Goal: Task Accomplishment & Management: Use online tool/utility

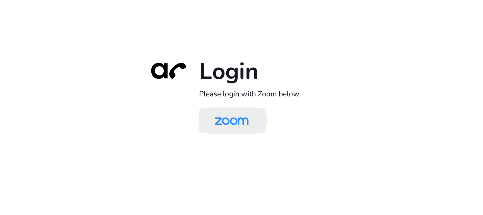
click at [231, 118] on img at bounding box center [231, 120] width 49 height 23
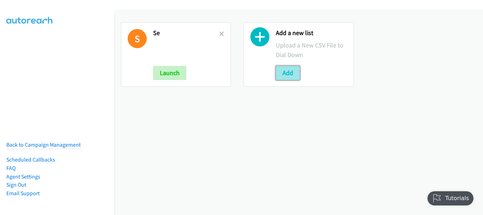
click at [287, 72] on button "Add" at bounding box center [288, 73] width 24 height 14
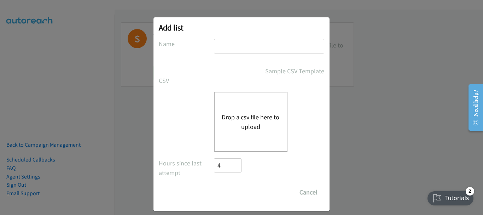
click at [263, 45] on input "text" at bounding box center [269, 46] width 110 height 14
type input "Redhat"
click at [264, 121] on button "Drop a csv file here to upload" at bounding box center [251, 121] width 58 height 19
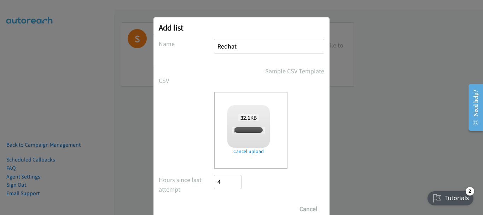
checkbox input "true"
click at [232, 208] on input "Save List" at bounding box center [232, 209] width 37 height 14
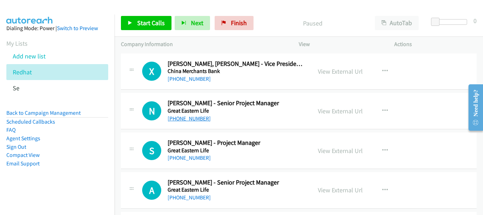
click at [192, 120] on link "+65 9380 2819" at bounding box center [189, 118] width 43 height 7
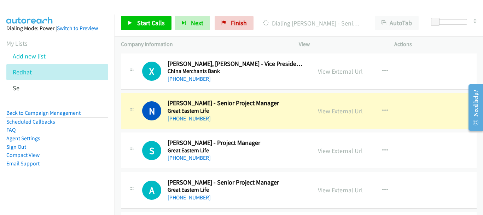
click at [327, 111] on link "View External Url" at bounding box center [340, 111] width 45 height 8
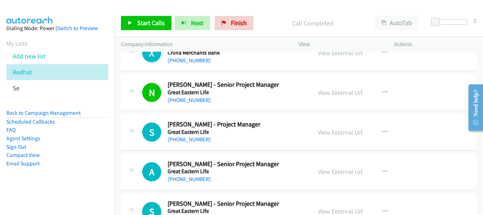
scroll to position [35, 0]
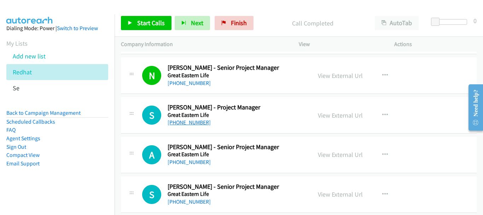
click at [184, 120] on link "+65 8339 1230" at bounding box center [189, 122] width 43 height 7
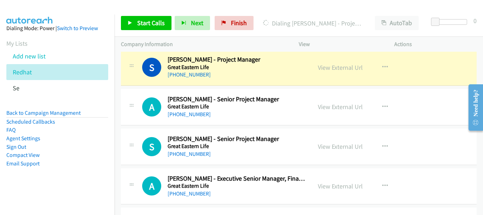
scroll to position [71, 0]
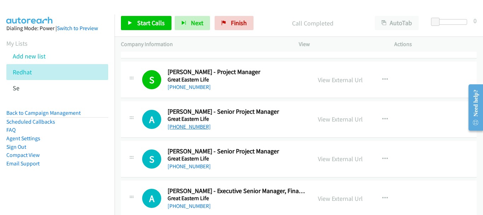
click at [185, 127] on link "+65 9862 6631" at bounding box center [189, 126] width 43 height 7
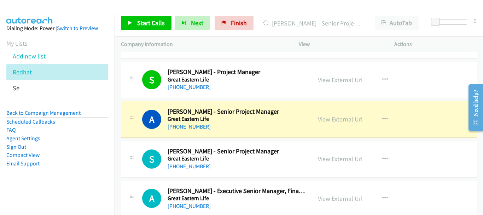
click at [350, 119] on link "View External Url" at bounding box center [340, 119] width 45 height 8
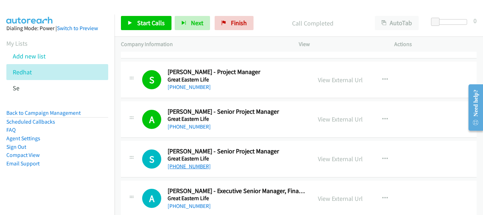
click at [176, 166] on link "+1 659-821-1552" at bounding box center [189, 166] width 43 height 7
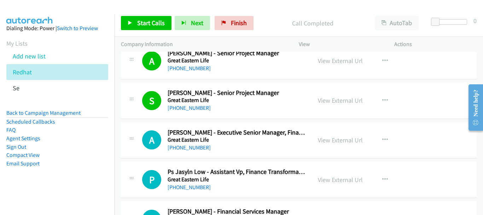
scroll to position [141, 0]
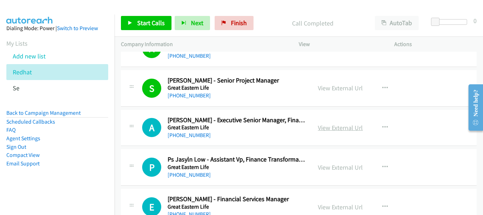
click at [328, 127] on link "View External Url" at bounding box center [340, 127] width 45 height 8
click at [194, 133] on link "+65 9002 3320" at bounding box center [189, 135] width 43 height 7
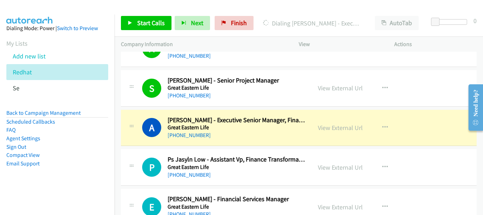
scroll to position [177, 0]
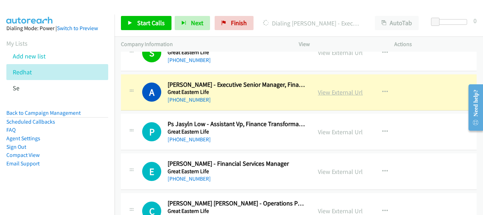
click at [336, 95] on link "View External Url" at bounding box center [340, 92] width 45 height 8
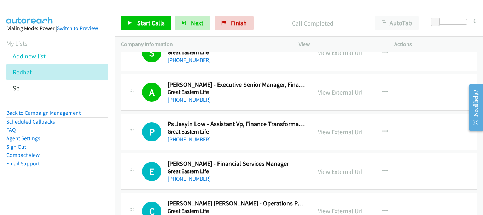
click at [191, 140] on link "+65 9650 1785" at bounding box center [189, 139] width 43 height 7
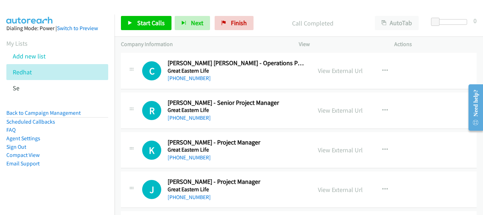
scroll to position [318, 0]
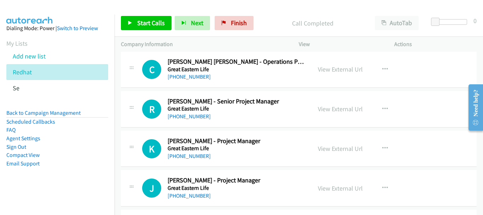
click at [191, 162] on div "K Callback Scheduled Kenny Ong - Project Manager Great Eastern Life Asia/Singap…" at bounding box center [299, 148] width 356 height 36
click at [192, 154] on link "+65 9635 2559" at bounding box center [189, 155] width 43 height 7
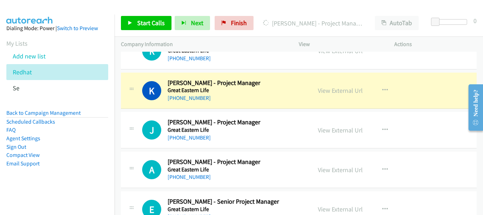
scroll to position [389, 0]
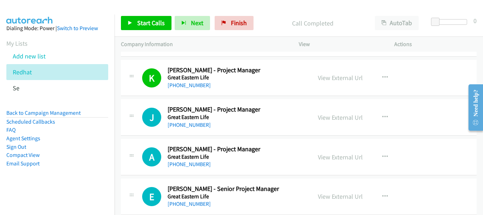
click at [184, 127] on link "+65 8533 3318" at bounding box center [189, 124] width 43 height 7
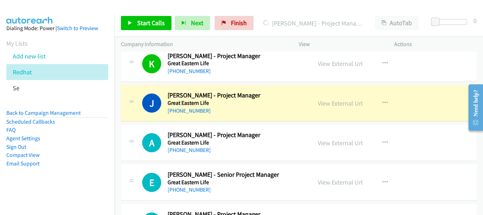
scroll to position [438, 0]
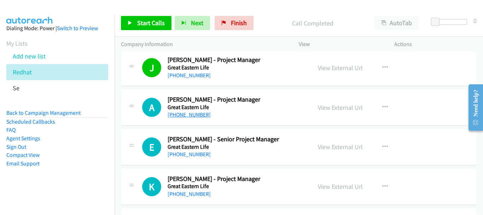
click at [187, 111] on link "+65 6839 4310" at bounding box center [189, 114] width 43 height 7
click at [197, 156] on link "+65 6588 3676" at bounding box center [189, 154] width 43 height 7
click at [180, 156] on link "+65 6588 3676" at bounding box center [189, 154] width 43 height 7
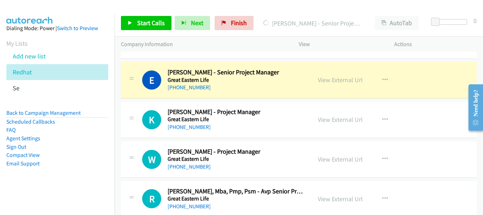
scroll to position [509, 0]
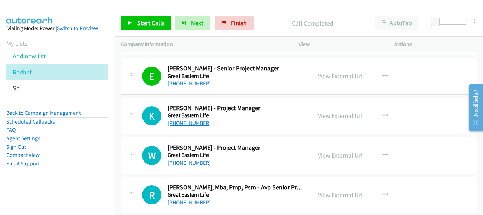
click at [187, 124] on link "+65 6415 4809" at bounding box center [189, 123] width 43 height 7
click at [197, 162] on link "+65 9616 1401" at bounding box center [189, 162] width 43 height 7
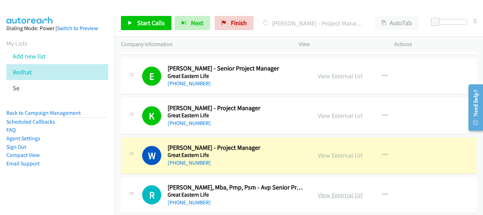
click at [326, 195] on link "View External Url" at bounding box center [340, 195] width 45 height 8
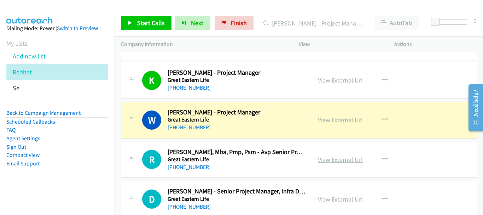
click at [340, 159] on link "View External Url" at bounding box center [340, 159] width 45 height 8
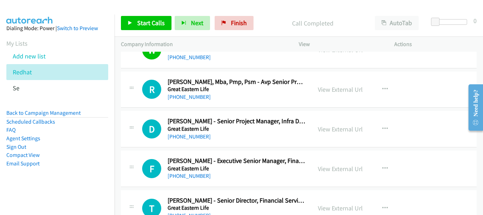
scroll to position [615, 0]
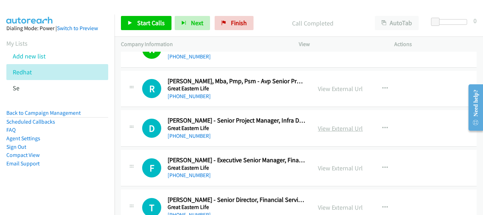
click at [339, 125] on link "View External Url" at bounding box center [340, 128] width 45 height 8
click at [319, 168] on link "View External Url" at bounding box center [340, 168] width 45 height 8
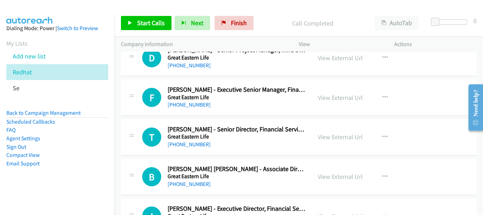
scroll to position [686, 0]
click at [333, 175] on link "View External Url" at bounding box center [340, 176] width 45 height 8
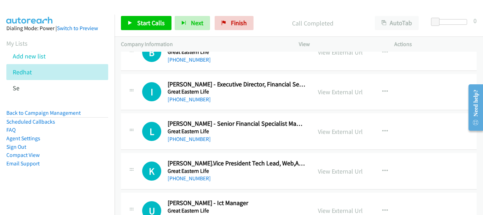
scroll to position [827, 0]
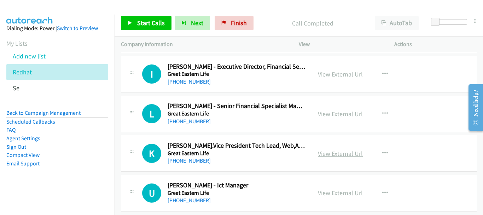
click at [337, 156] on link "View External Url" at bounding box center [340, 153] width 45 height 8
click at [196, 157] on div "+65 9457 3505" at bounding box center [237, 160] width 138 height 8
click at [196, 159] on link "+65 9457 3505" at bounding box center [189, 160] width 43 height 7
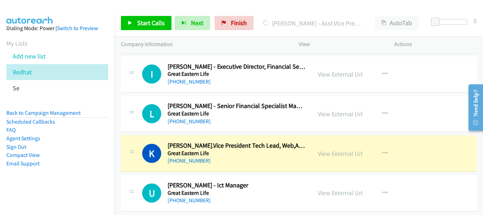
scroll to position [898, 0]
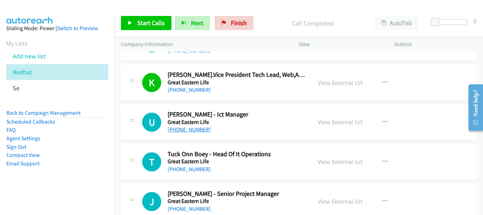
click at [187, 131] on link "+65 9060 9714" at bounding box center [189, 129] width 43 height 7
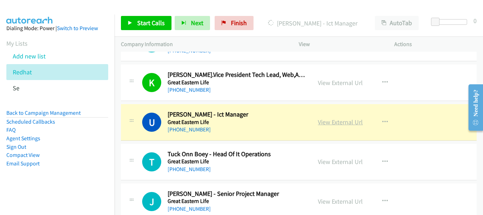
click at [339, 122] on link "View External Url" at bounding box center [340, 122] width 45 height 8
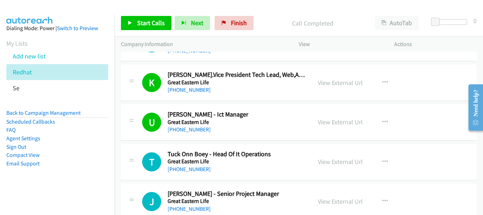
click at [197, 154] on h2 "Tuck Onn Boey - Head Of It Operations" at bounding box center [237, 154] width 138 height 8
click at [191, 169] on link "+65 8134 3130" at bounding box center [189, 168] width 43 height 7
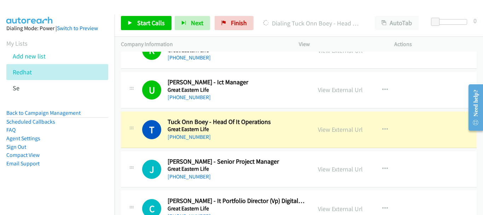
scroll to position [969, 0]
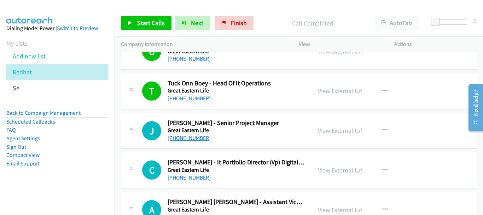
click at [200, 135] on link "+65 8677 8780" at bounding box center [189, 137] width 43 height 7
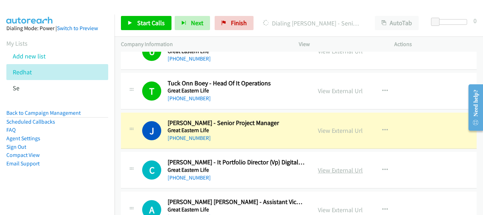
click at [318, 168] on link "View External Url" at bounding box center [340, 170] width 45 height 8
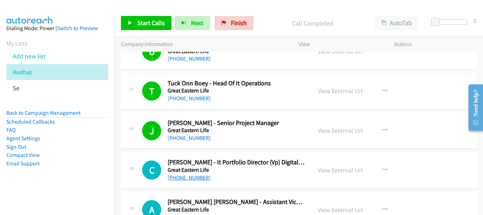
click at [184, 177] on link "+65 9857 0182" at bounding box center [189, 177] width 43 height 7
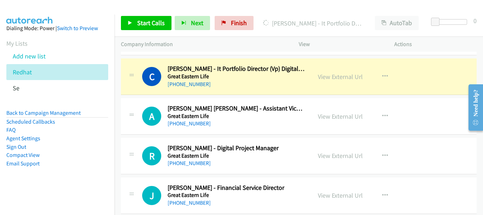
scroll to position [1075, 0]
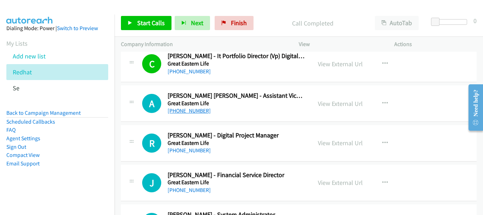
click at [180, 111] on link "+65 9114 1516" at bounding box center [189, 110] width 43 height 7
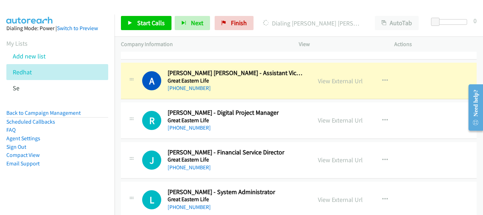
scroll to position [1110, 0]
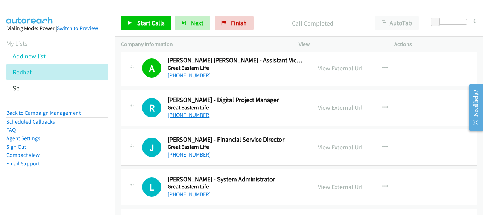
click at [187, 114] on link "+65 6248 2659" at bounding box center [189, 114] width 43 height 7
click at [190, 191] on link "+65 8233 2672" at bounding box center [189, 194] width 43 height 7
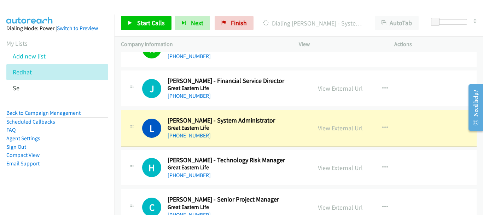
scroll to position [1181, 0]
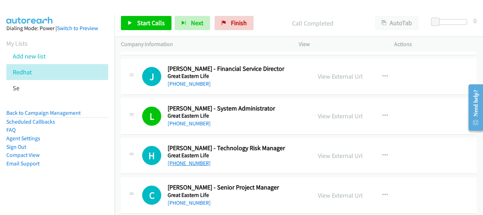
click at [196, 161] on link "+65 8292 7299" at bounding box center [189, 162] width 43 height 7
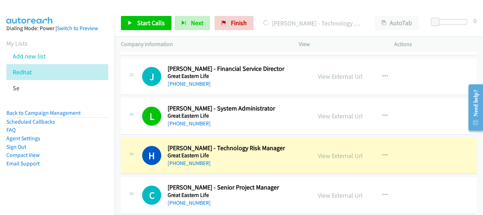
scroll to position [1216, 0]
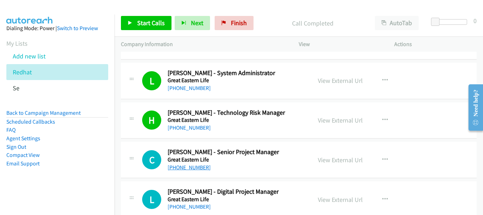
click at [190, 164] on link "+65 8499 4214" at bounding box center [189, 167] width 43 height 7
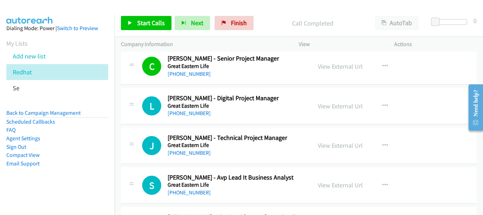
scroll to position [1322, 0]
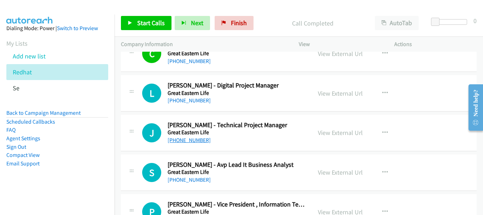
click at [192, 140] on link "+65 8571 4459" at bounding box center [189, 139] width 43 height 7
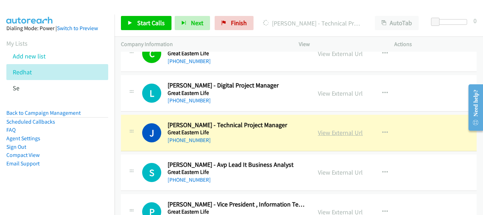
click at [327, 132] on link "View External Url" at bounding box center [340, 132] width 45 height 8
click at [352, 133] on link "View External Url" at bounding box center [340, 132] width 45 height 8
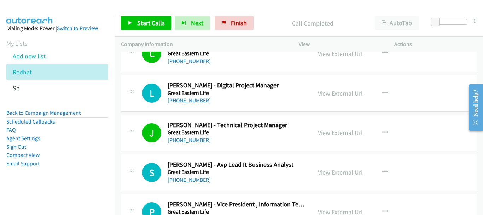
scroll to position [1358, 0]
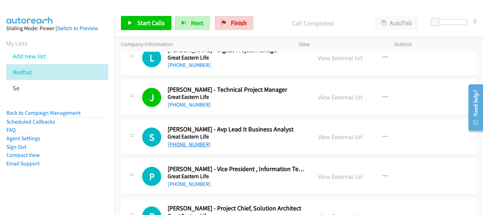
click at [197, 145] on link "+65 6248 2000" at bounding box center [189, 144] width 43 height 7
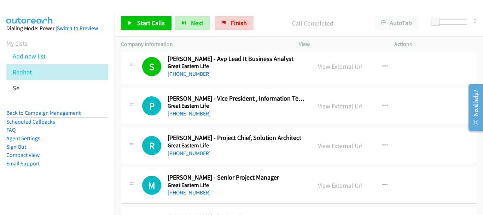
scroll to position [1428, 0]
click at [190, 107] on h5 "Great Eastern Life" at bounding box center [237, 105] width 138 height 7
click at [193, 112] on link "+65 9793 6704" at bounding box center [189, 113] width 43 height 7
click at [187, 149] on link "+65 9147 9076" at bounding box center [189, 152] width 43 height 7
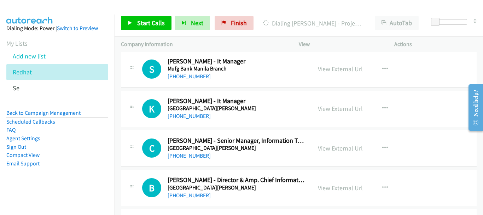
scroll to position [2454, 0]
click at [322, 147] on link "View External Url" at bounding box center [340, 148] width 45 height 8
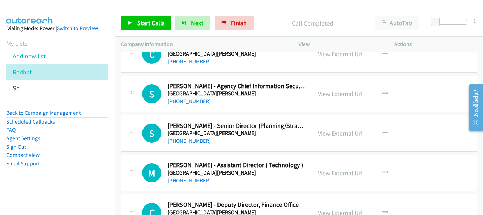
scroll to position [2701, 0]
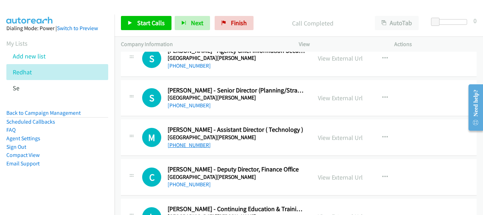
click at [196, 146] on link "+65 6460 6332" at bounding box center [189, 144] width 43 height 7
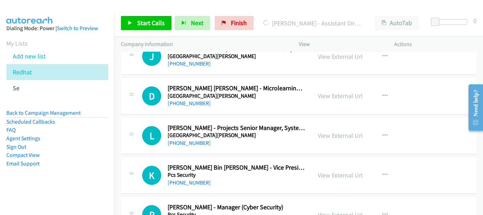
scroll to position [3055, 0]
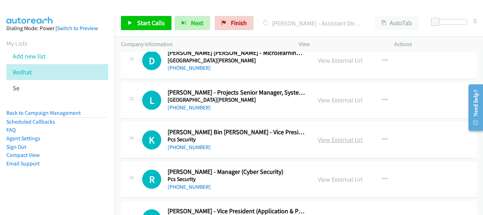
click at [331, 138] on link "View External Url" at bounding box center [340, 139] width 45 height 8
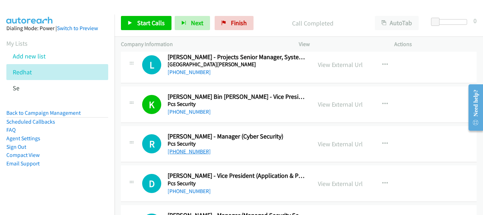
click at [198, 154] on link "+65 6692 7015" at bounding box center [189, 151] width 43 height 7
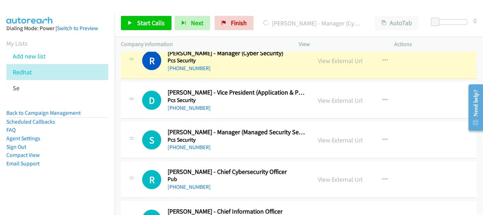
scroll to position [3161, 0]
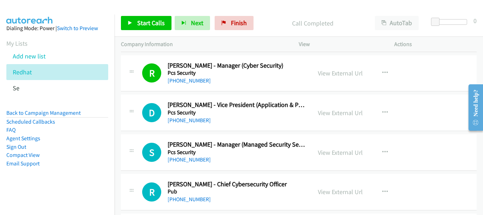
click at [192, 156] on div "+65 9839 3665" at bounding box center [237, 159] width 138 height 8
click at [191, 159] on link "+65 9839 3665" at bounding box center [189, 159] width 43 height 7
click at [194, 123] on link "+65 9728 3970" at bounding box center [189, 120] width 43 height 7
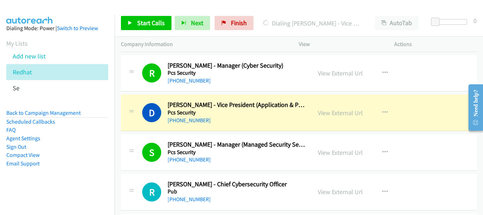
scroll to position [3196, 0]
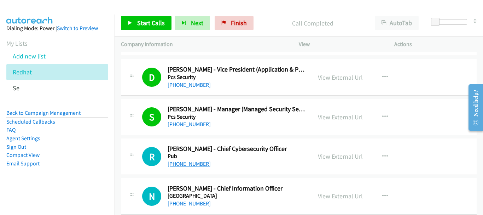
click at [194, 165] on link "+65 9818 2420" at bounding box center [189, 163] width 43 height 7
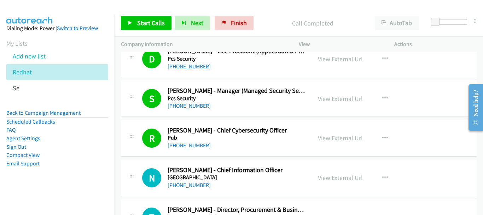
scroll to position [3232, 0]
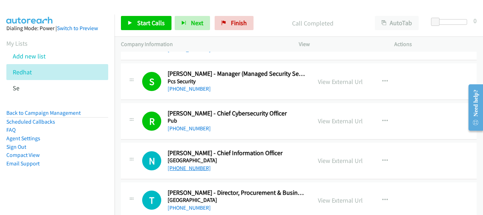
click at [194, 167] on link "+65 9641 3423" at bounding box center [189, 167] width 43 height 7
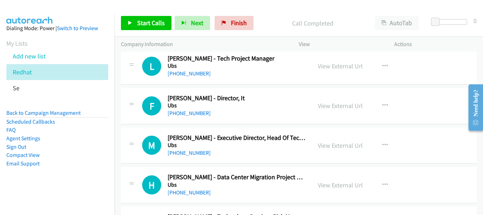
scroll to position [3691, 0]
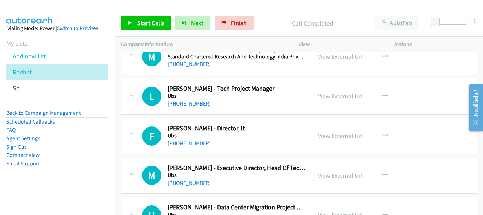
click at [171, 143] on link "+65 9633 3249" at bounding box center [189, 143] width 43 height 7
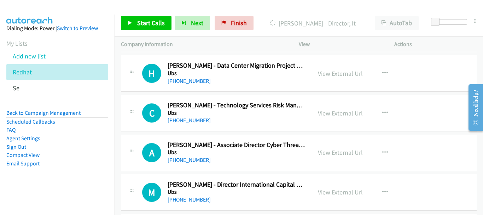
scroll to position [3797, 0]
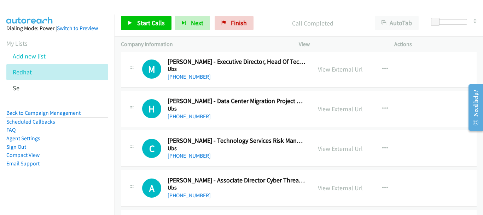
click at [188, 156] on link "+65 9838 7442" at bounding box center [189, 155] width 43 height 7
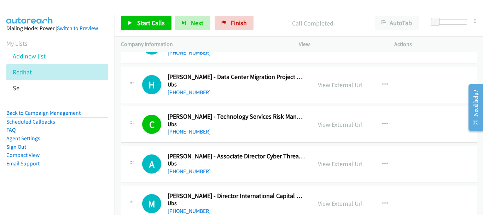
scroll to position [3868, 0]
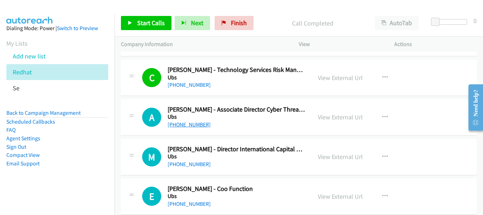
click at [190, 127] on link "+65 6495 8000" at bounding box center [189, 124] width 43 height 7
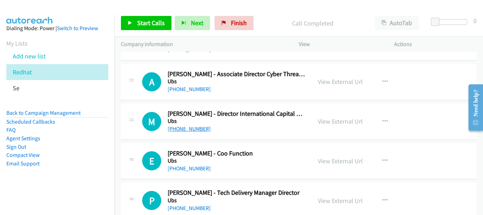
scroll to position [3939, 0]
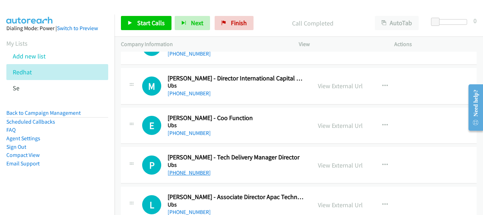
click at [196, 173] on link "+65 9619 7977" at bounding box center [189, 172] width 43 height 7
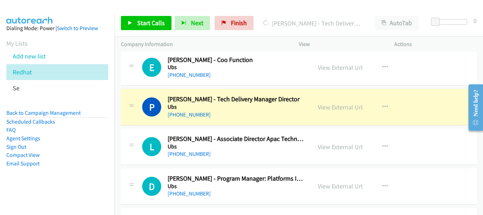
scroll to position [4009, 0]
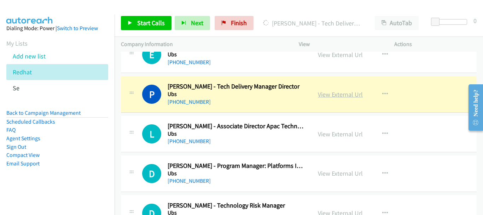
click at [325, 96] on link "View External Url" at bounding box center [340, 94] width 45 height 8
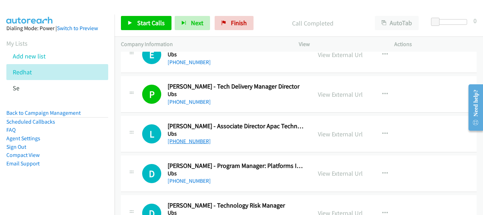
click at [185, 138] on link "+65 8269 8733" at bounding box center [189, 141] width 43 height 7
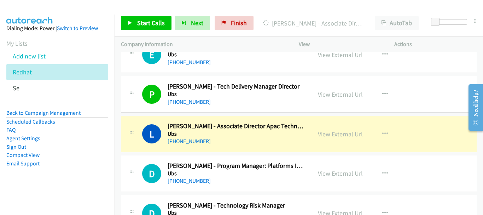
scroll to position [4045, 0]
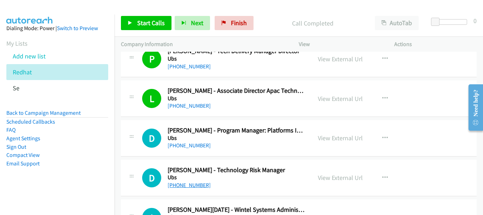
click at [195, 182] on link "+65 8601 5817" at bounding box center [189, 184] width 43 height 7
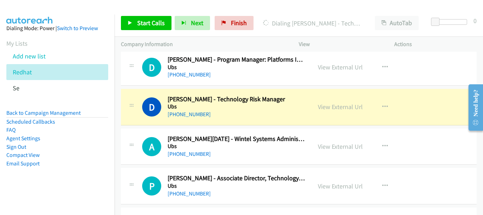
scroll to position [4151, 0]
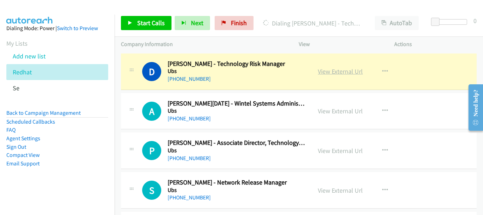
click at [334, 71] on link "View External Url" at bounding box center [340, 71] width 45 height 8
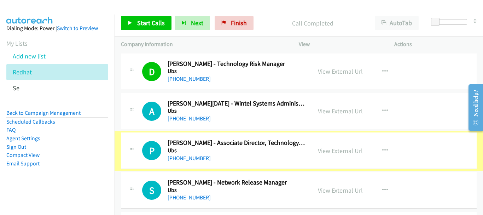
click at [192, 157] on link "+65 8611 2577" at bounding box center [189, 158] width 43 height 7
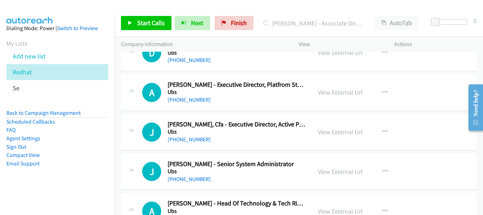
scroll to position [4363, 0]
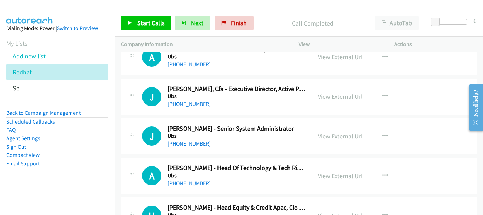
click at [185, 186] on div "+65 9354 3226" at bounding box center [237, 183] width 138 height 8
click at [185, 183] on link "+65 9354 3226" at bounding box center [189, 183] width 43 height 7
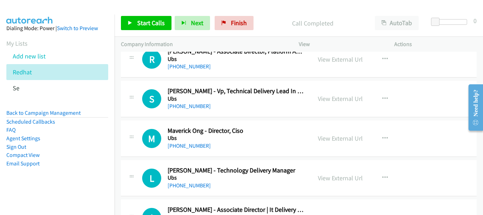
scroll to position [4752, 0]
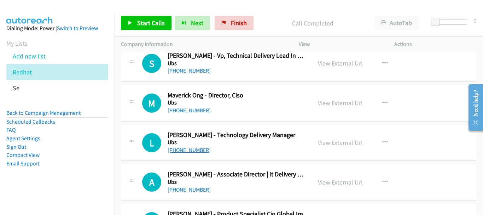
click at [182, 148] on link "+65 9754 5898" at bounding box center [189, 149] width 43 height 7
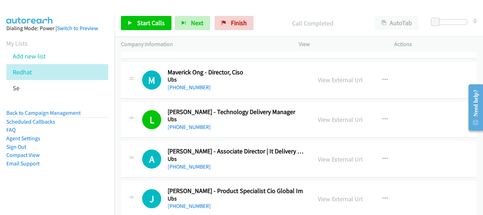
scroll to position [4787, 0]
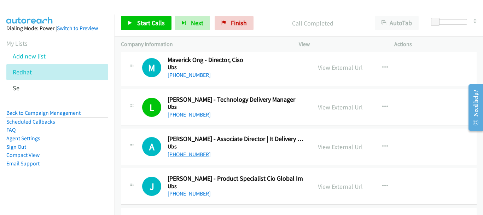
click at [189, 156] on link "+65 8468 6291" at bounding box center [189, 154] width 43 height 7
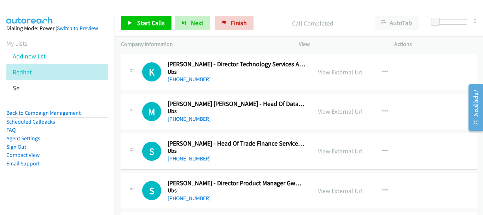
scroll to position [5766, 0]
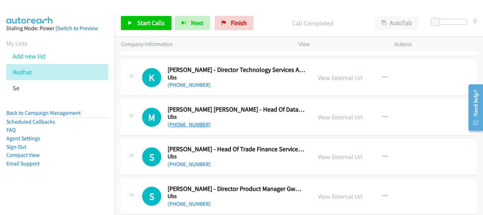
click at [187, 123] on link "+65 9694 7658" at bounding box center [189, 124] width 43 height 7
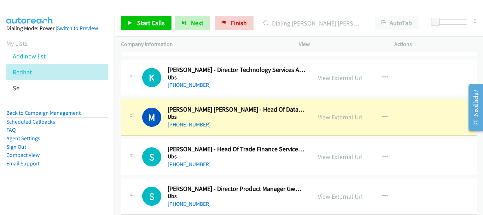
click at [325, 118] on link "View External Url" at bounding box center [340, 117] width 45 height 8
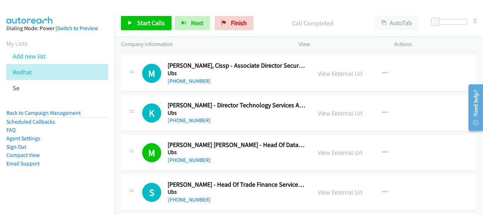
scroll to position [5695, 0]
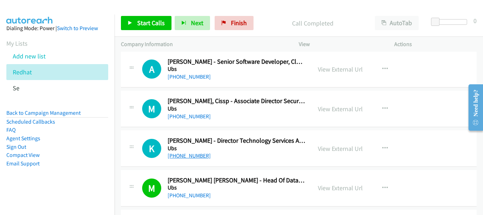
click at [194, 158] on link "+65 9191 0070" at bounding box center [189, 155] width 43 height 7
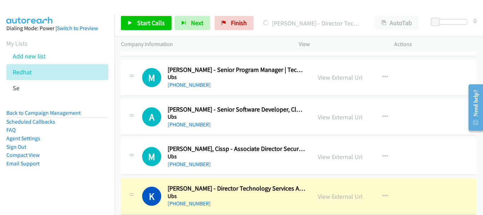
scroll to position [5660, 0]
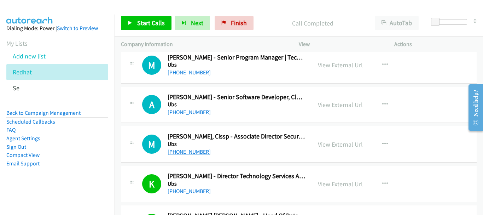
click at [198, 151] on link "+65 8593 4754" at bounding box center [189, 151] width 43 height 7
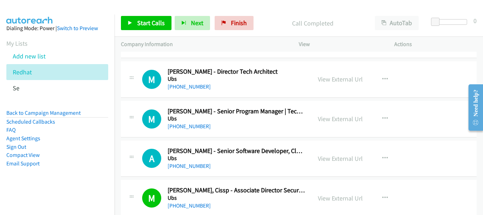
scroll to position [5589, 0]
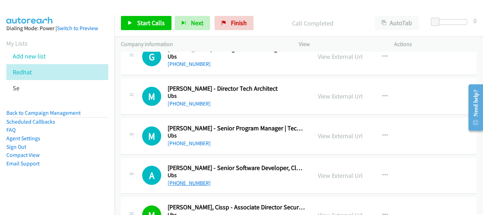
click at [193, 184] on link "+65 8618 3547" at bounding box center [189, 182] width 43 height 7
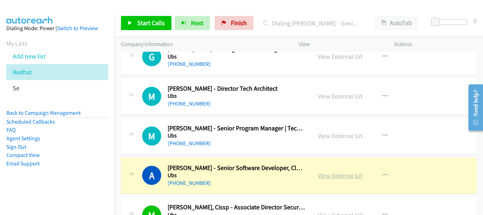
click at [329, 179] on link "View External Url" at bounding box center [340, 175] width 45 height 8
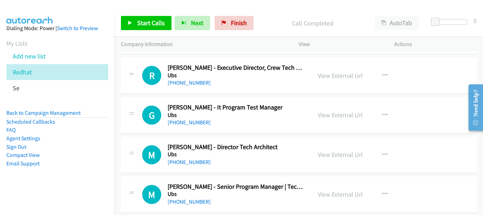
scroll to position [5518, 0]
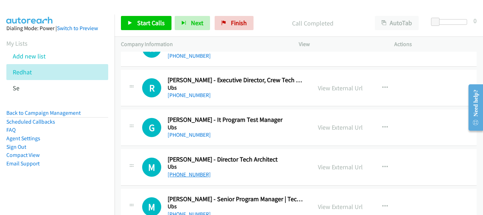
click at [195, 177] on link "+65 9750 4067" at bounding box center [189, 174] width 43 height 7
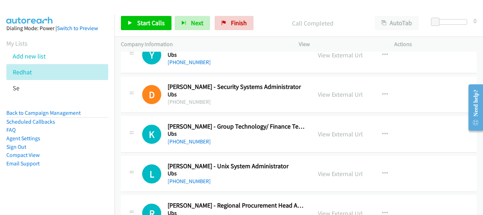
scroll to position [5341, 0]
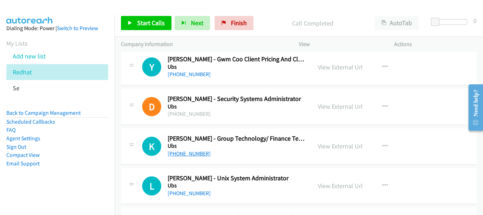
click at [194, 154] on link "+65 9831 8984" at bounding box center [189, 153] width 43 height 7
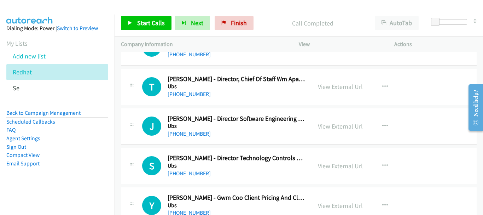
scroll to position [5200, 0]
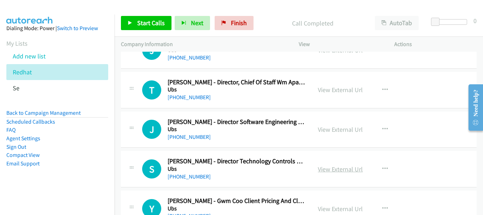
click at [330, 167] on link "View External Url" at bounding box center [340, 169] width 45 height 8
click at [338, 128] on link "View External Url" at bounding box center [340, 129] width 45 height 8
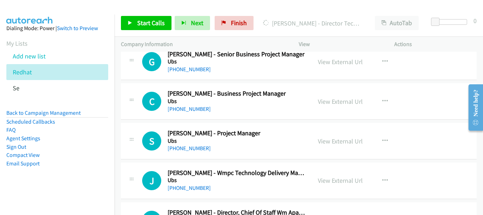
scroll to position [5059, 0]
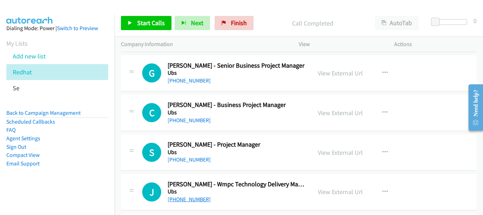
click at [195, 196] on link "+65 9785 2036" at bounding box center [189, 199] width 43 height 7
click at [190, 157] on link "+65 9455 8948" at bounding box center [189, 159] width 43 height 7
click at [197, 121] on link "+65 9225 1624" at bounding box center [189, 120] width 43 height 7
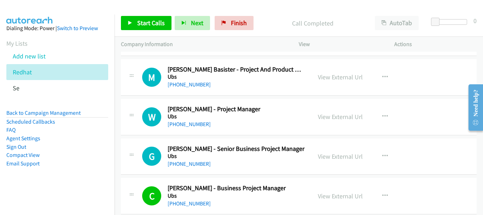
scroll to position [4988, 0]
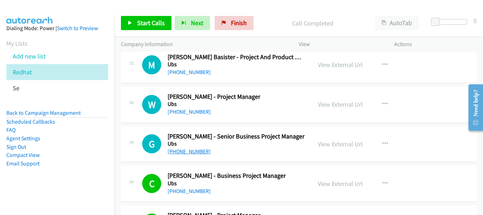
click at [194, 153] on link "+65 9750 4190" at bounding box center [189, 151] width 43 height 7
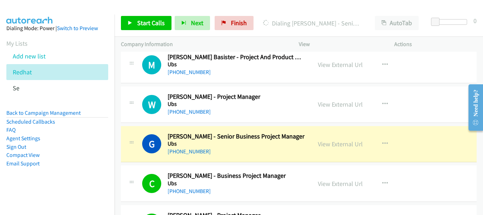
scroll to position [4952, 0]
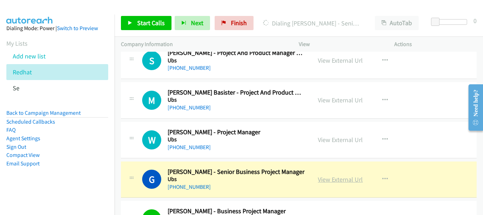
click at [328, 179] on link "View External Url" at bounding box center [340, 179] width 45 height 8
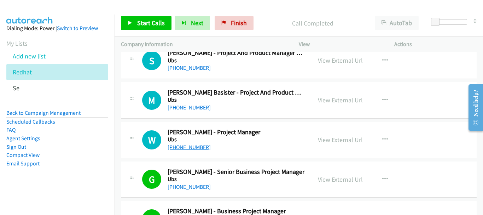
click at [193, 148] on link "+65 9765 6549" at bounding box center [189, 147] width 43 height 7
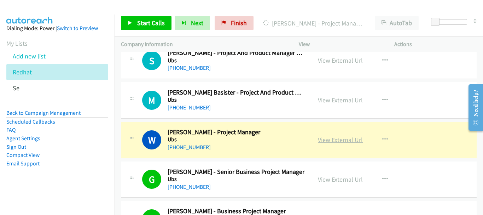
click at [336, 139] on link "View External Url" at bounding box center [340, 139] width 45 height 8
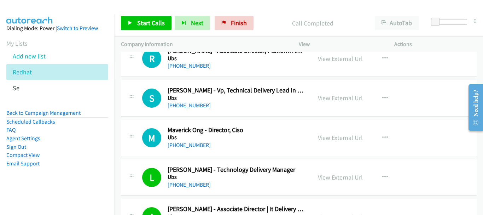
scroll to position [4705, 0]
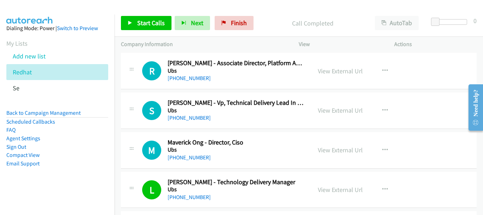
click at [197, 163] on div "M Callback Scheduled Maverick Ong - Director, Ciso Ubs Asia/Singapore +65 9796 …" at bounding box center [299, 150] width 356 height 36
click at [196, 157] on link "+65 9796 0991" at bounding box center [189, 157] width 43 height 7
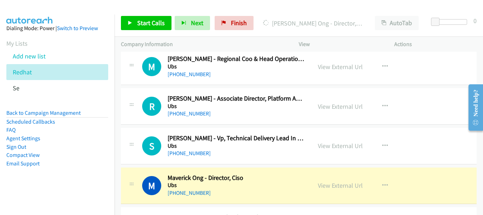
scroll to position [4634, 0]
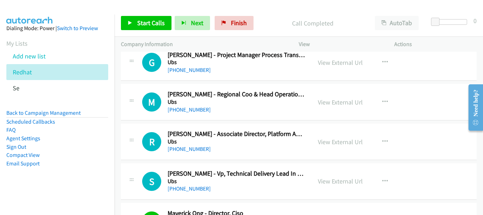
click at [187, 192] on div "+65 9876 9645" at bounding box center [237, 188] width 138 height 8
click at [188, 188] on link "+65 9876 9645" at bounding box center [189, 188] width 43 height 7
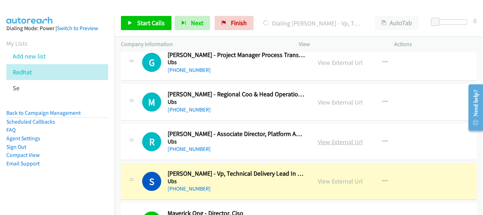
click at [325, 140] on link "View External Url" at bounding box center [340, 142] width 45 height 8
click at [336, 180] on link "View External Url" at bounding box center [340, 181] width 45 height 8
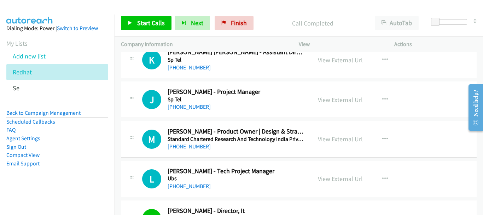
scroll to position [3574, 0]
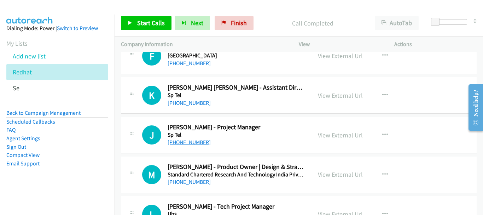
click at [185, 141] on link "+65 6982 6888" at bounding box center [189, 142] width 43 height 7
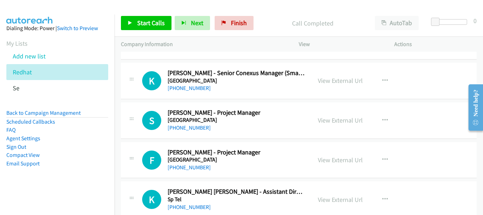
scroll to position [3467, 0]
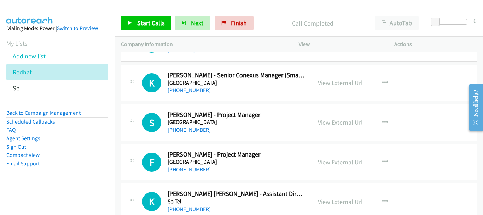
click at [200, 167] on link "+65 9119 8993" at bounding box center [189, 169] width 43 height 7
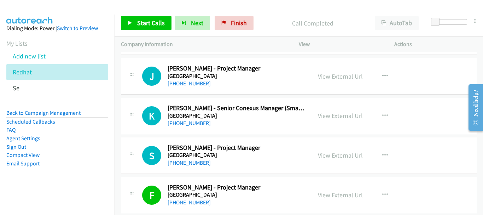
scroll to position [3397, 0]
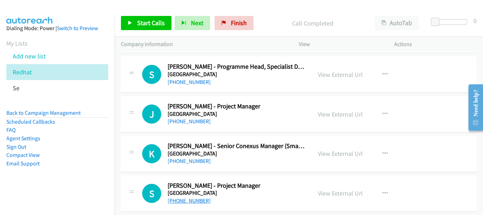
click at [187, 199] on link "+65 9222 7523" at bounding box center [189, 200] width 43 height 7
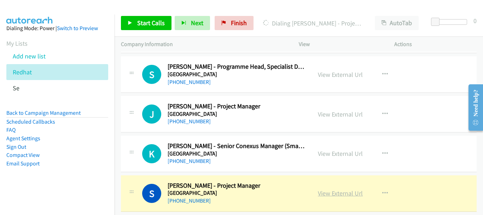
click at [331, 195] on link "View External Url" at bounding box center [340, 193] width 45 height 8
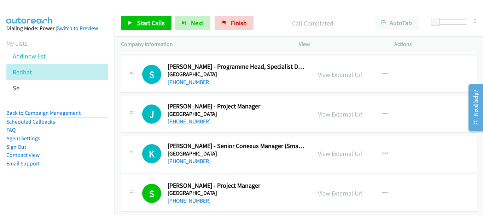
click at [199, 122] on link "+65 9108 4606" at bounding box center [189, 121] width 43 height 7
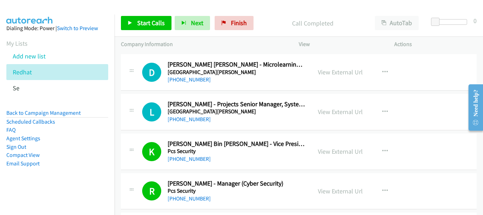
scroll to position [2972, 0]
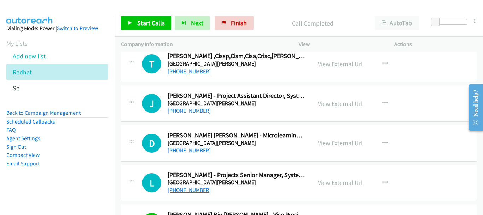
click at [199, 188] on link "+65 6460 8097" at bounding box center [189, 189] width 43 height 7
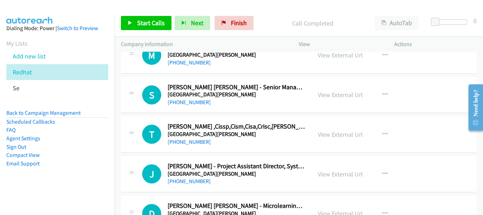
scroll to position [2902, 0]
click at [344, 175] on link "View External Url" at bounding box center [340, 174] width 45 height 8
click at [198, 180] on link "+65 6460 8128" at bounding box center [189, 181] width 43 height 7
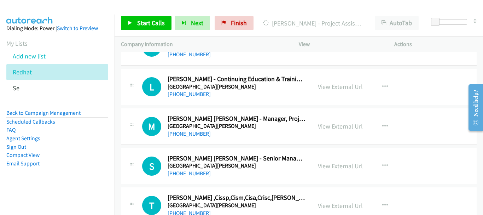
scroll to position [2796, 0]
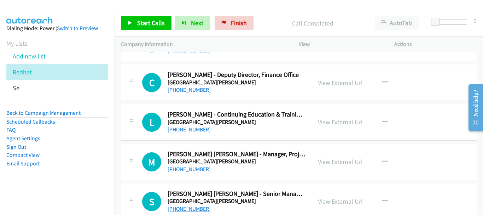
click at [177, 209] on link "+65 6460 7020" at bounding box center [189, 208] width 43 height 7
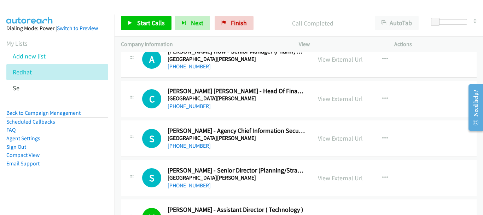
scroll to position [2619, 0]
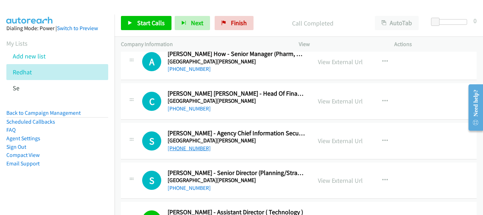
click at [195, 148] on link "+65 9780 0187" at bounding box center [189, 148] width 43 height 7
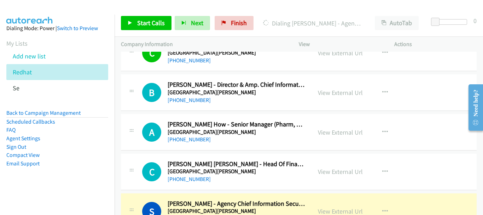
scroll to position [2548, 0]
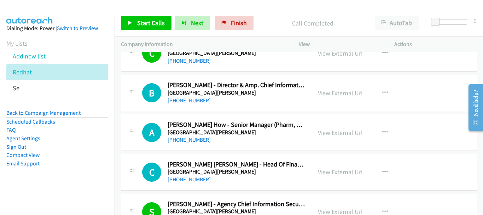
click at [186, 177] on link "+65 9673 3462" at bounding box center [189, 179] width 43 height 7
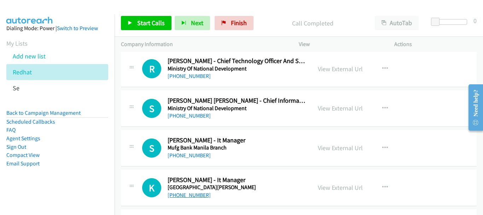
scroll to position [2371, 0]
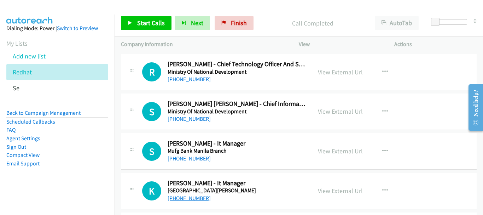
click at [197, 194] on link "+65 6460 6103" at bounding box center [189, 197] width 43 height 7
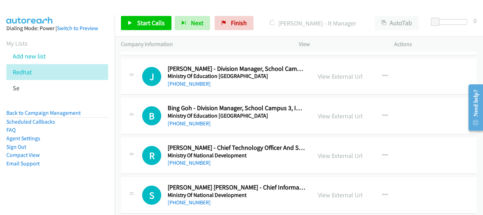
scroll to position [2301, 0]
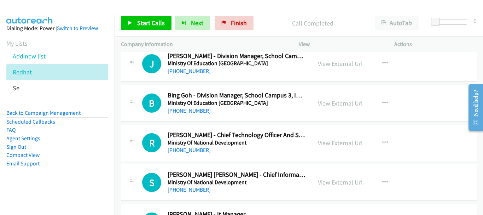
click at [194, 187] on link "+65 6223 0551" at bounding box center [189, 189] width 43 height 7
click at [178, 147] on link "+1 917-833-4160" at bounding box center [189, 149] width 43 height 7
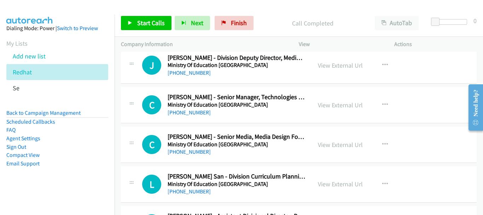
scroll to position [2089, 0]
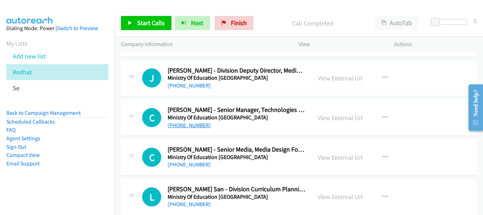
click at [194, 124] on link "+65 6879 6538" at bounding box center [189, 125] width 43 height 7
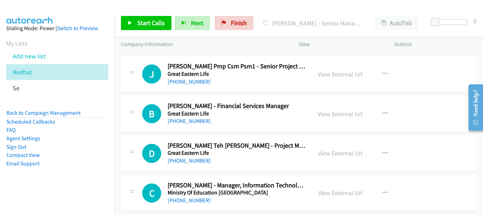
scroll to position [1947, 0]
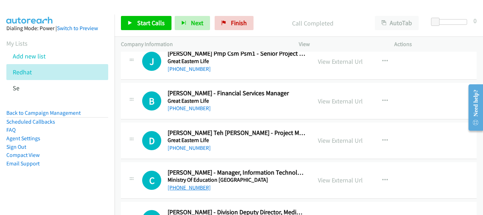
click at [188, 187] on link "+65 9634 5527" at bounding box center [189, 187] width 43 height 7
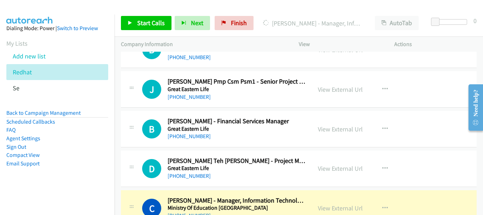
scroll to position [1912, 0]
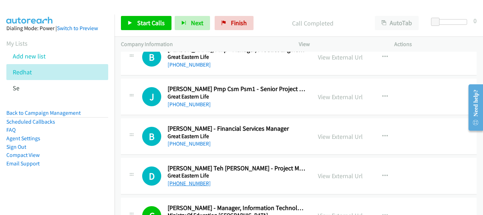
click at [198, 185] on link "+65 8726 9284" at bounding box center [189, 183] width 43 height 7
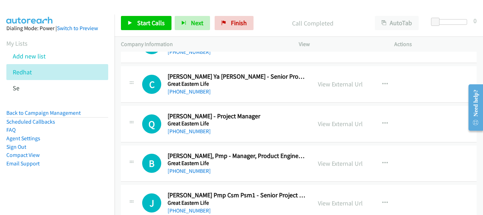
scroll to position [1770, 0]
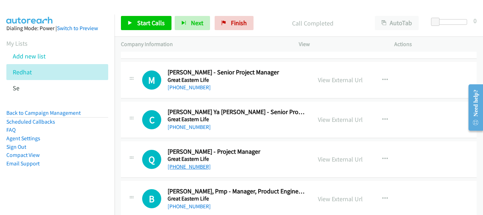
click at [188, 167] on link "+65 8228 7177" at bounding box center [189, 166] width 43 height 7
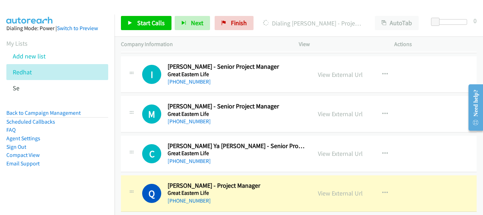
scroll to position [1700, 0]
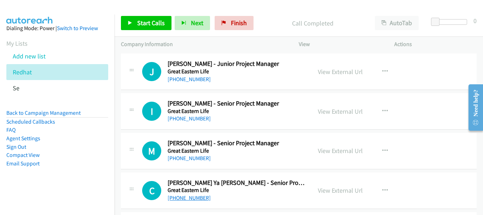
click at [177, 200] on link "+65 8362 0883" at bounding box center [189, 197] width 43 height 7
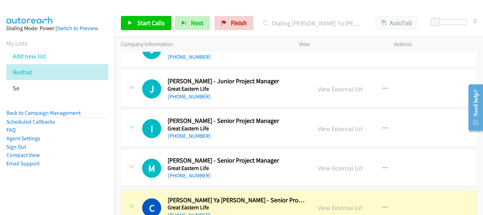
scroll to position [1735, 0]
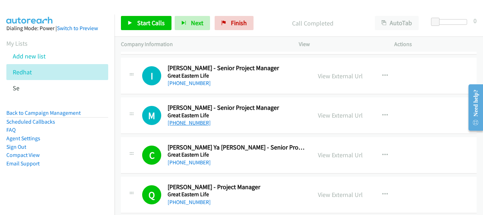
click at [191, 123] on link "+65 9877 6754" at bounding box center [189, 122] width 43 height 7
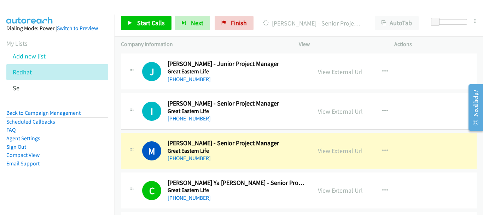
scroll to position [1664, 0]
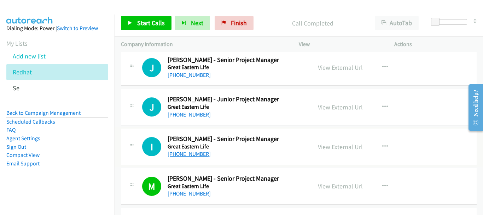
click at [190, 154] on link "+65 6885 0794" at bounding box center [189, 153] width 43 height 7
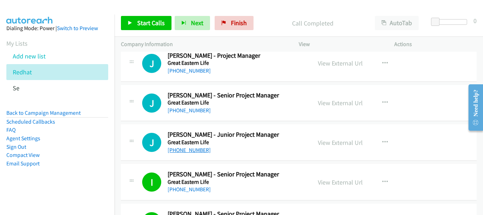
click at [187, 148] on link "+65 9775 9566" at bounding box center [189, 149] width 43 height 7
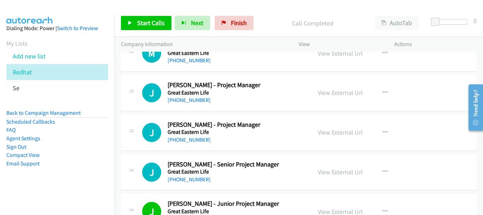
scroll to position [1558, 0]
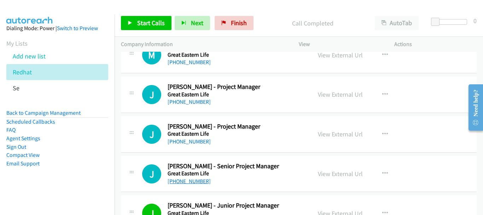
click at [180, 182] on link "+65 9619 3726" at bounding box center [189, 180] width 43 height 7
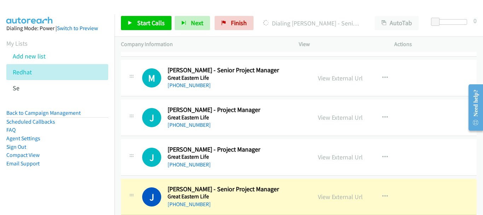
scroll to position [1523, 0]
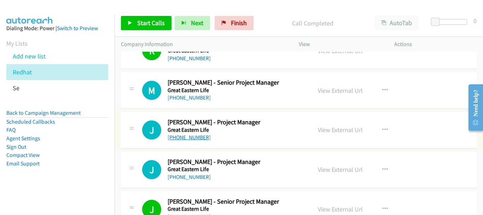
click at [185, 137] on link "+65 8133 3807" at bounding box center [189, 137] width 43 height 7
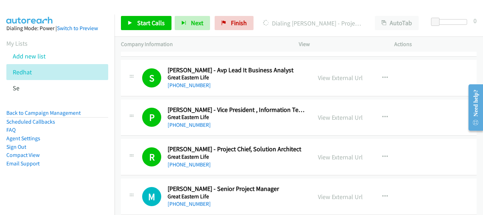
scroll to position [1452, 0]
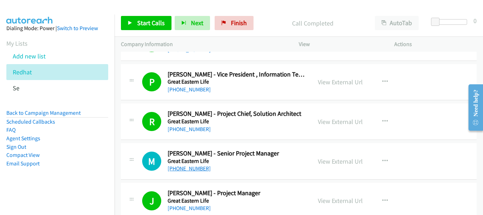
click at [195, 169] on link "+65 9771 1617" at bounding box center [189, 168] width 43 height 7
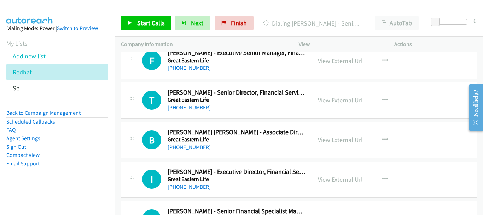
scroll to position [710, 0]
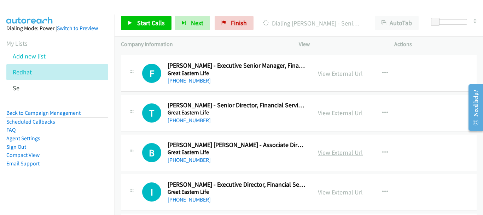
click at [325, 151] on link "View External Url" at bounding box center [340, 152] width 45 height 8
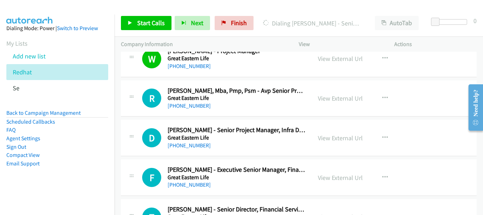
scroll to position [604, 0]
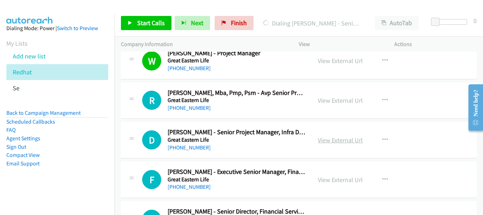
click at [333, 143] on link "View External Url" at bounding box center [340, 140] width 45 height 8
click at [344, 100] on link "View External Url" at bounding box center [340, 100] width 45 height 8
click at [190, 151] on div "+65 6690 5050" at bounding box center [237, 147] width 138 height 8
click at [189, 147] on link "+65 6690 5050" at bounding box center [189, 147] width 43 height 7
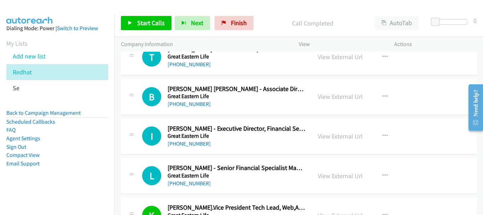
scroll to position [778, 0]
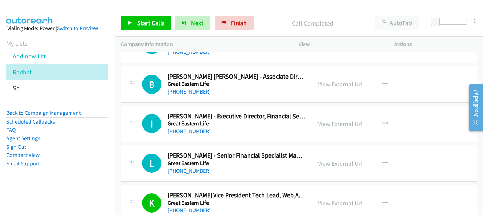
click at [190, 132] on link "+65 9431 8418" at bounding box center [189, 131] width 43 height 7
